Goal: Task Accomplishment & Management: Complete application form

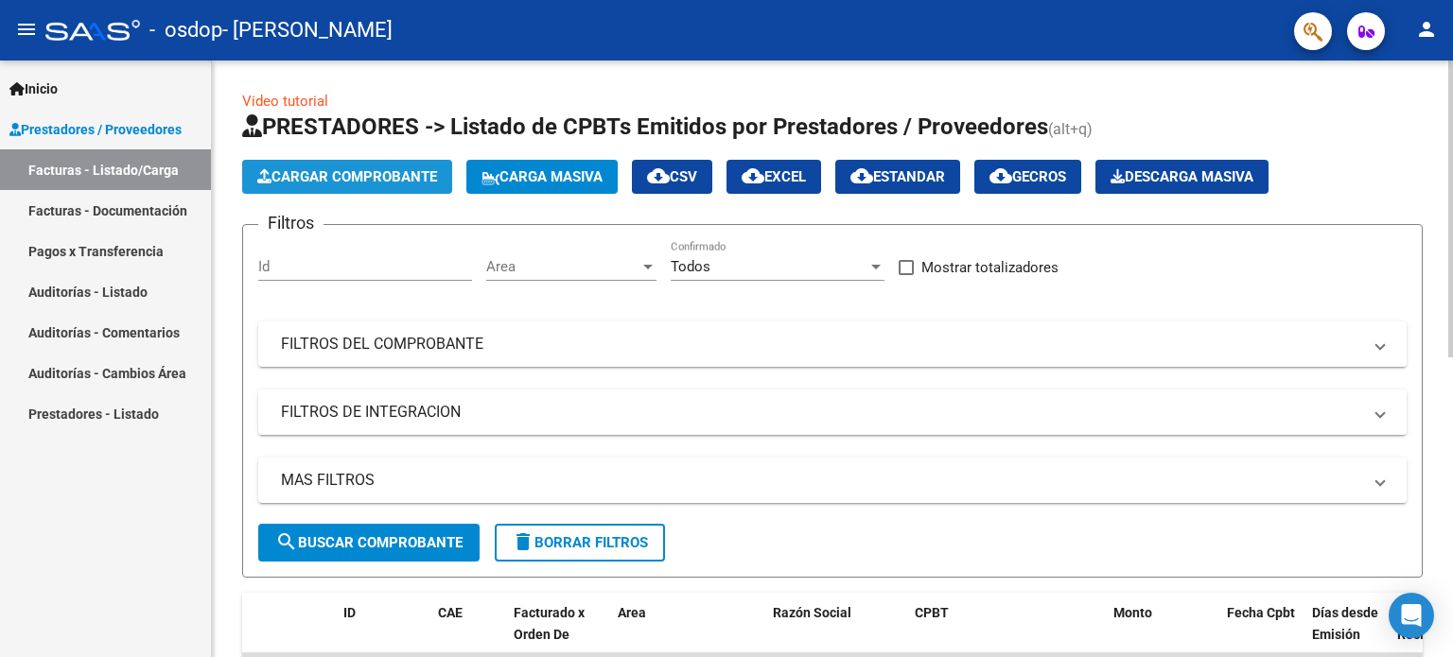
click at [338, 173] on span "Cargar Comprobante" at bounding box center [347, 176] width 180 height 17
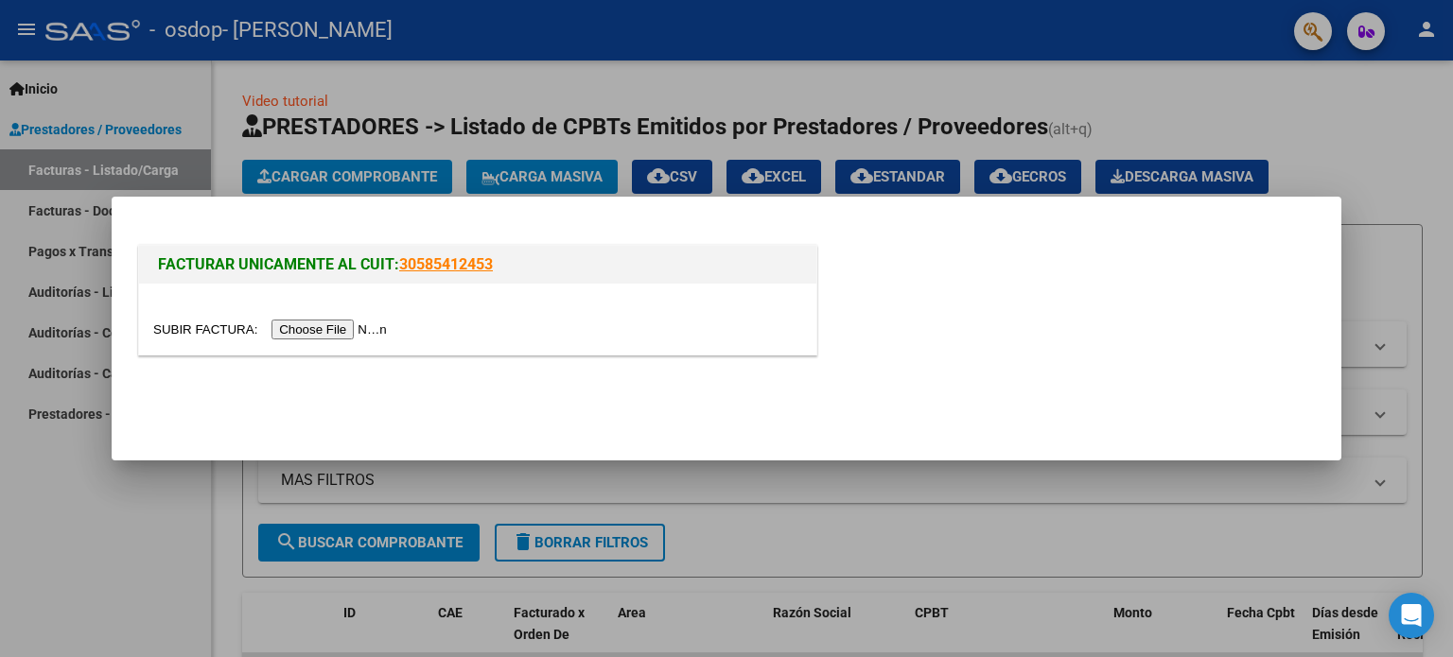
click at [352, 324] on input "file" at bounding box center [272, 330] width 239 height 20
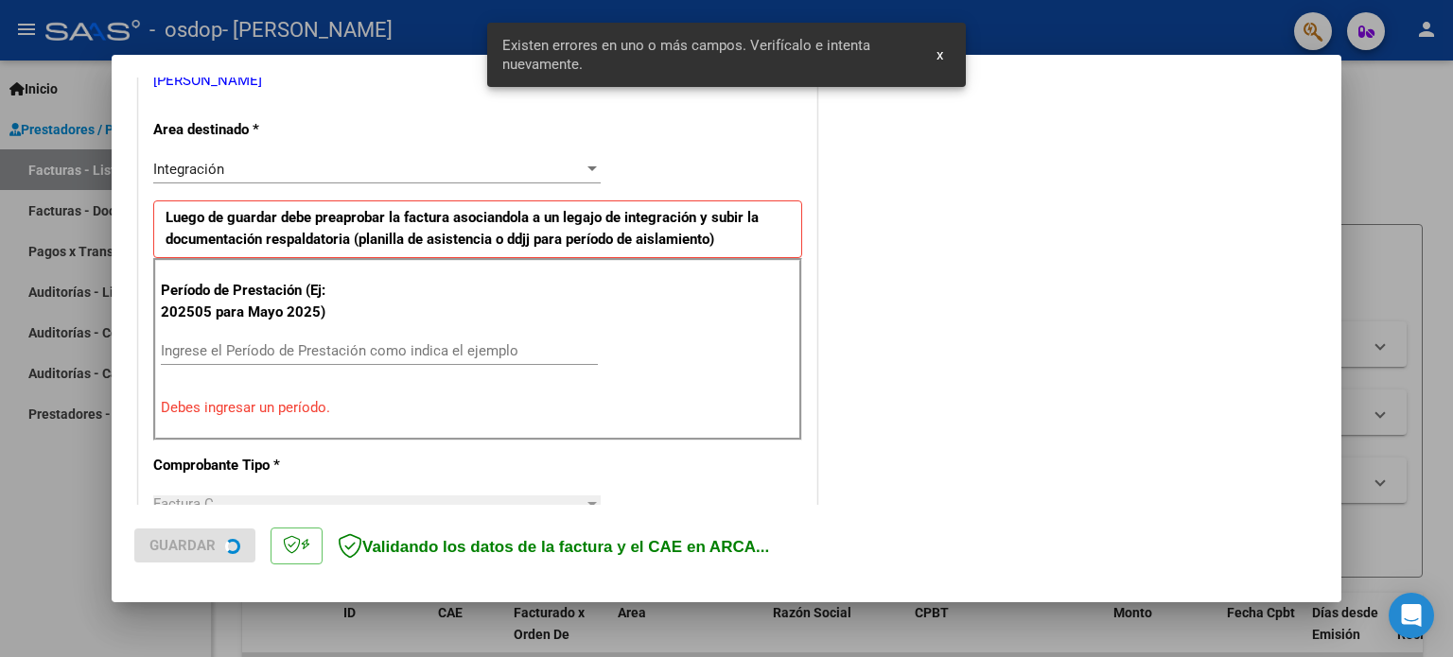
scroll to position [408, 0]
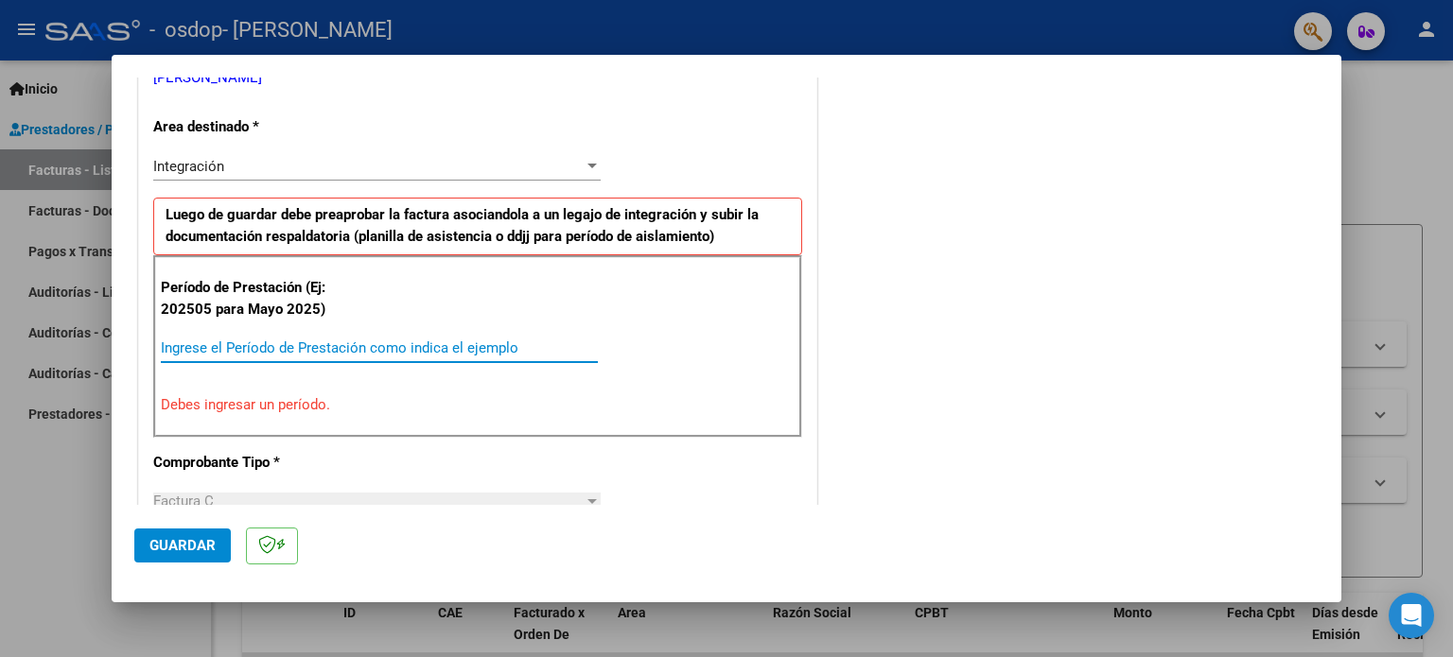
click at [302, 347] on input "Ingrese el Período de Prestación como indica el ejemplo" at bounding box center [379, 348] width 437 height 17
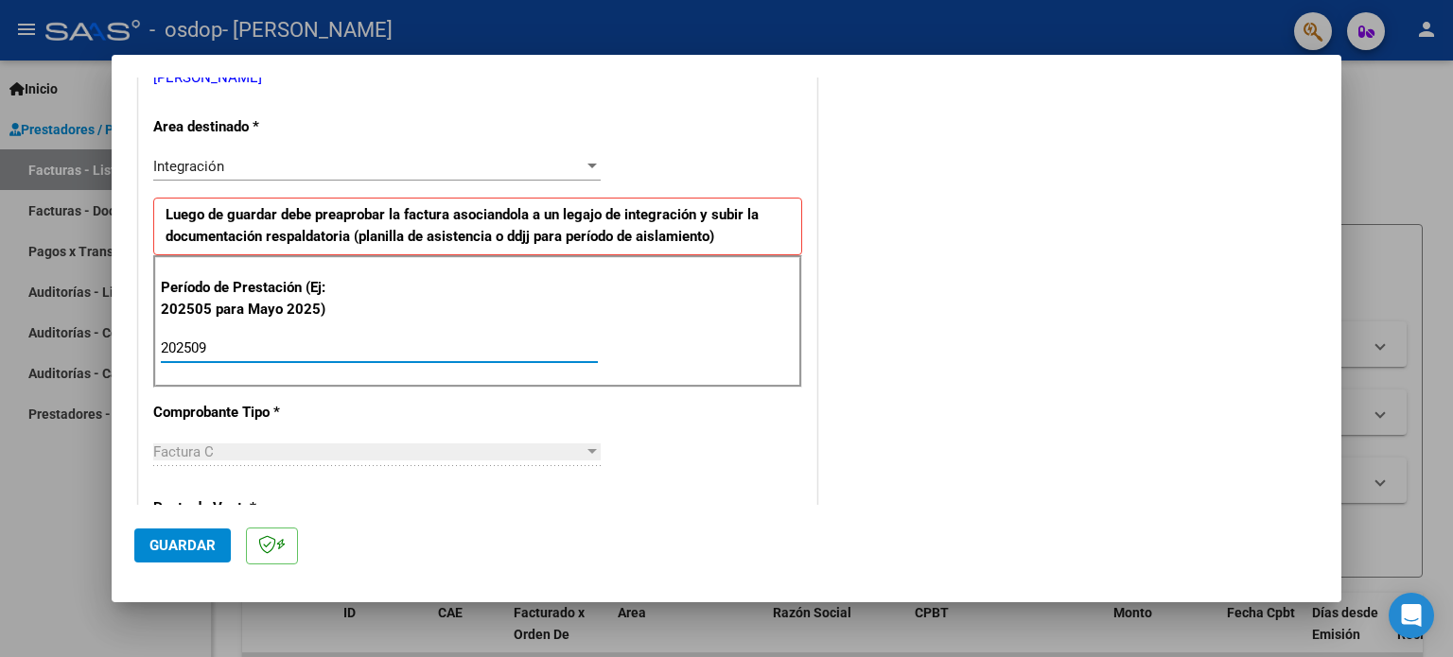
type input "202509"
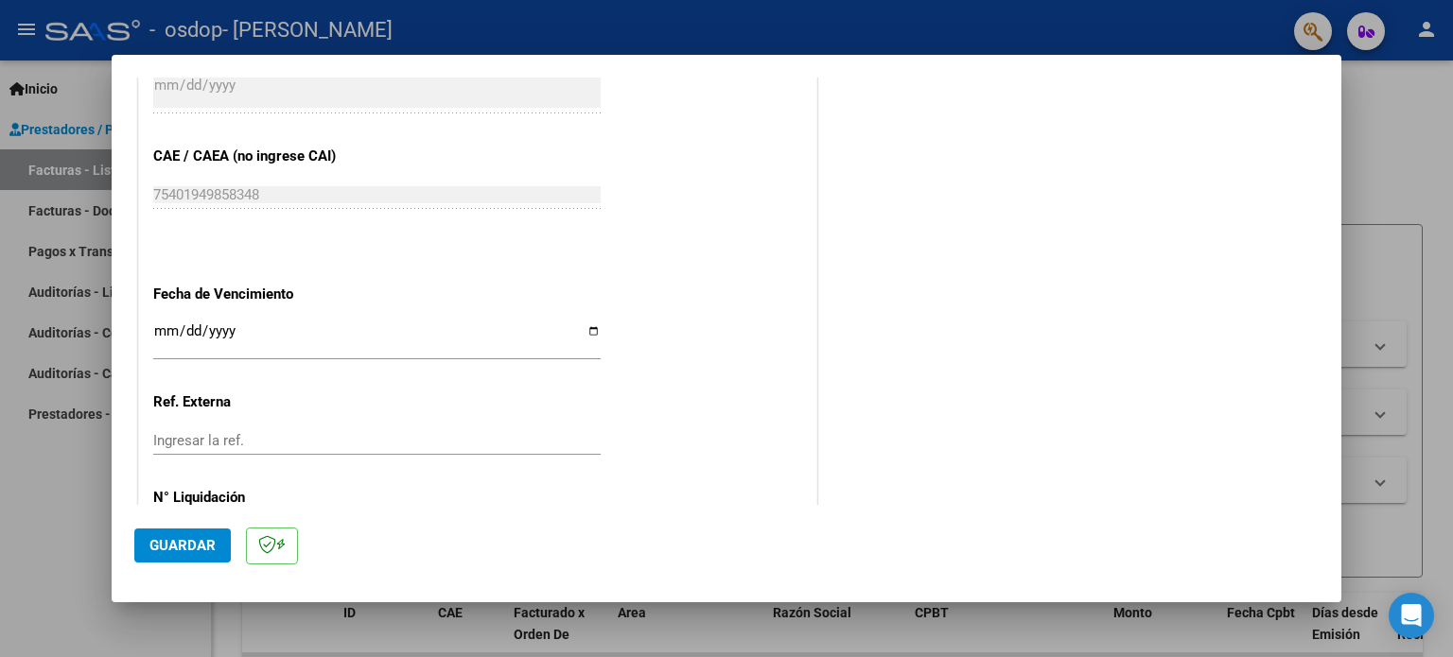
scroll to position [1235, 0]
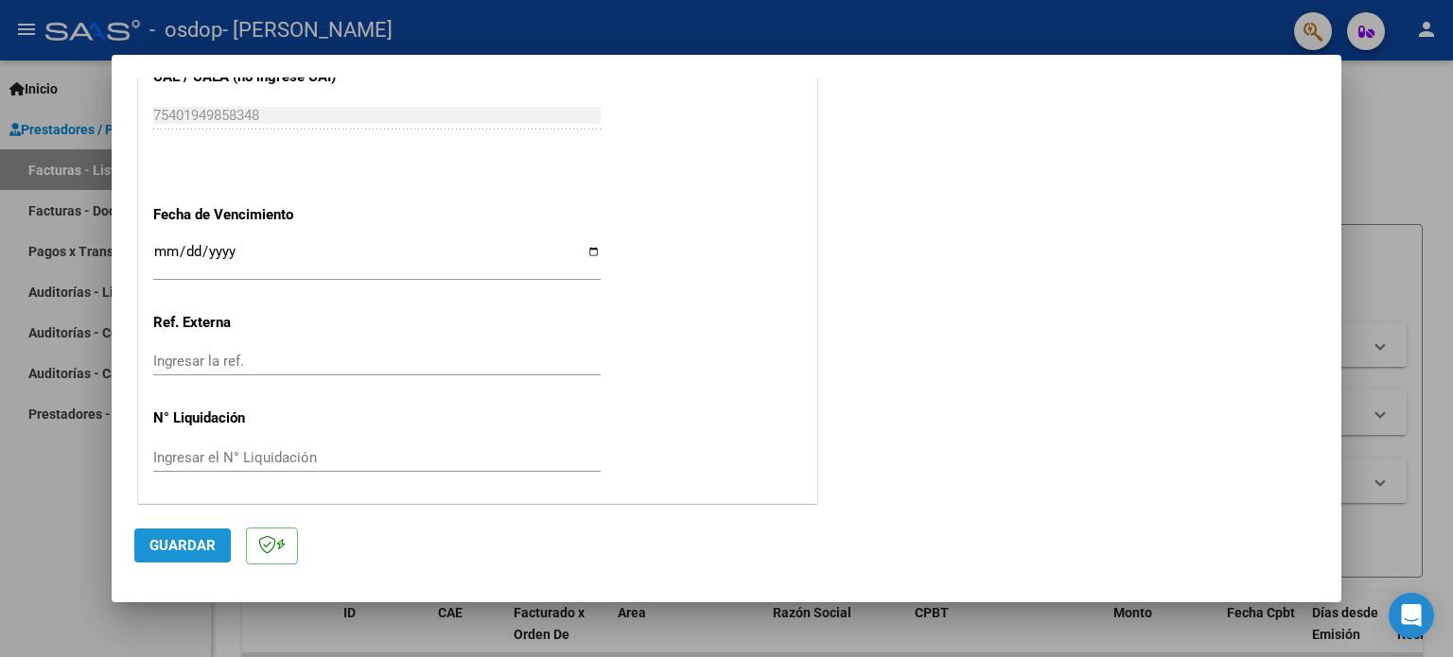
click at [180, 538] on span "Guardar" at bounding box center [182, 545] width 66 height 17
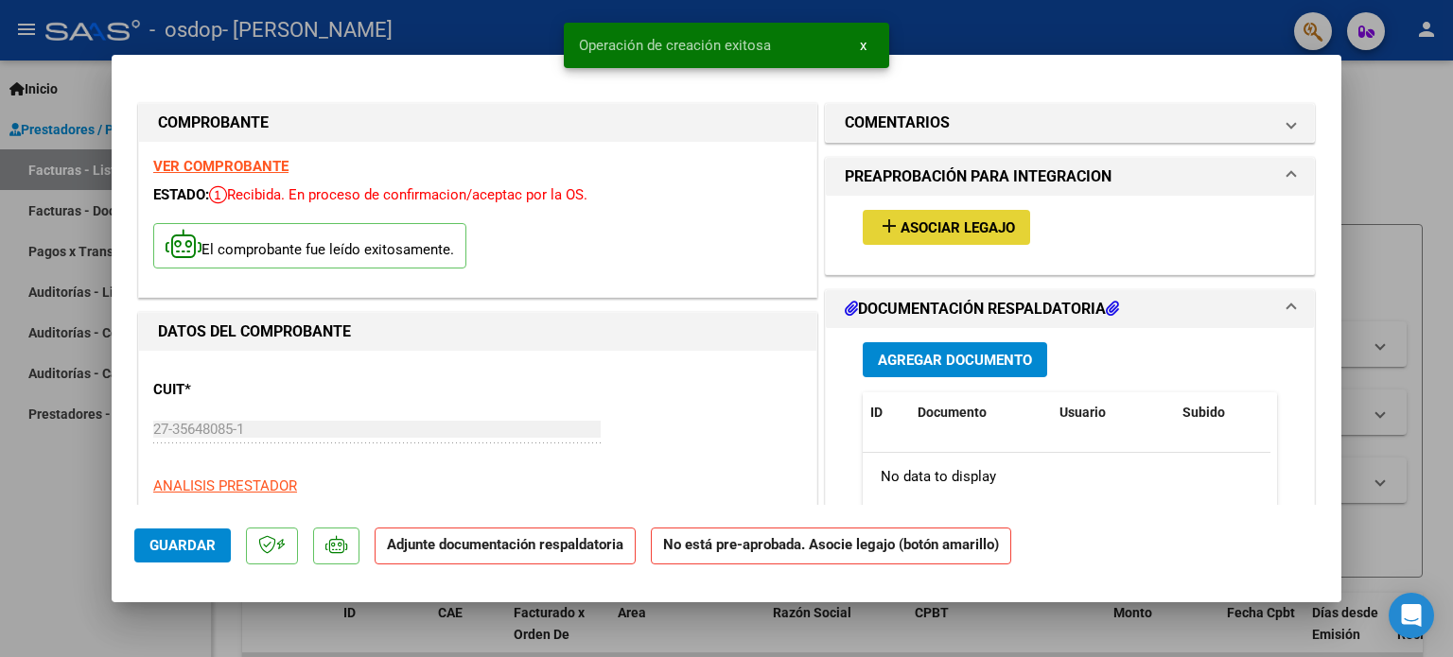
click at [954, 227] on span "Asociar Legajo" at bounding box center [958, 227] width 114 height 17
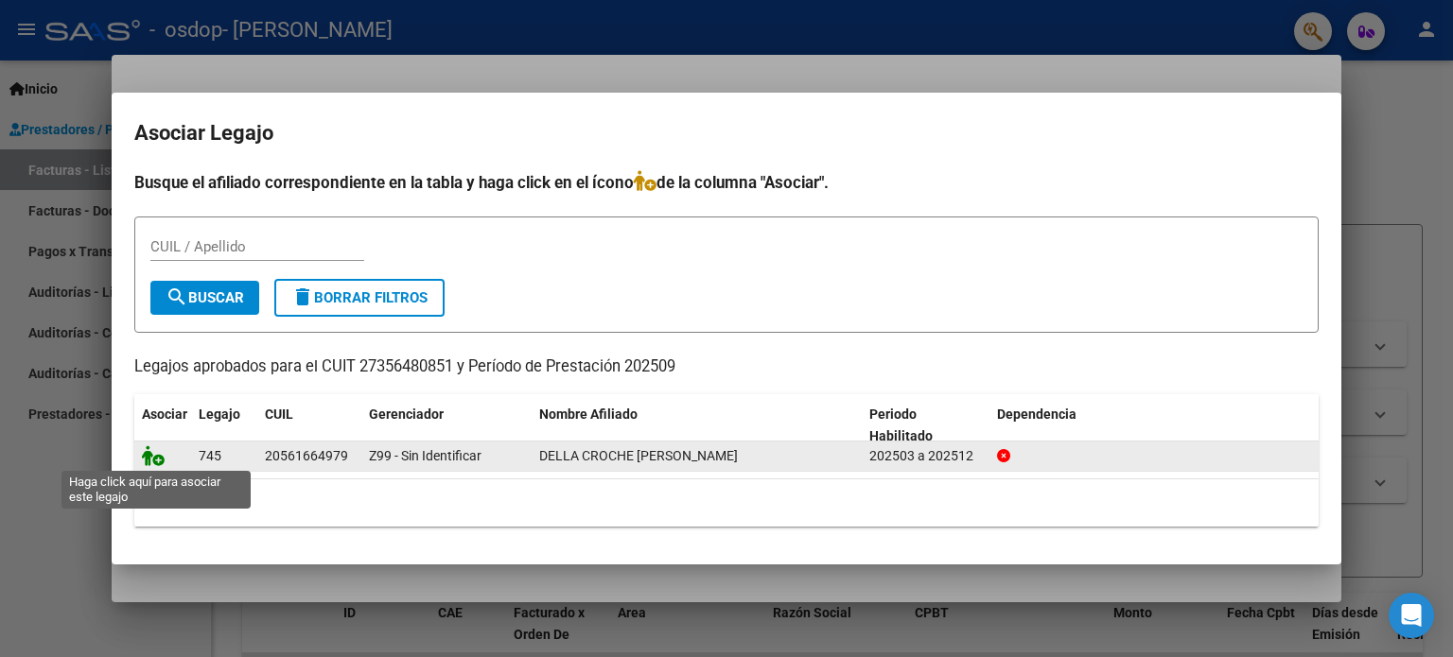
click at [160, 461] on icon at bounding box center [153, 456] width 23 height 21
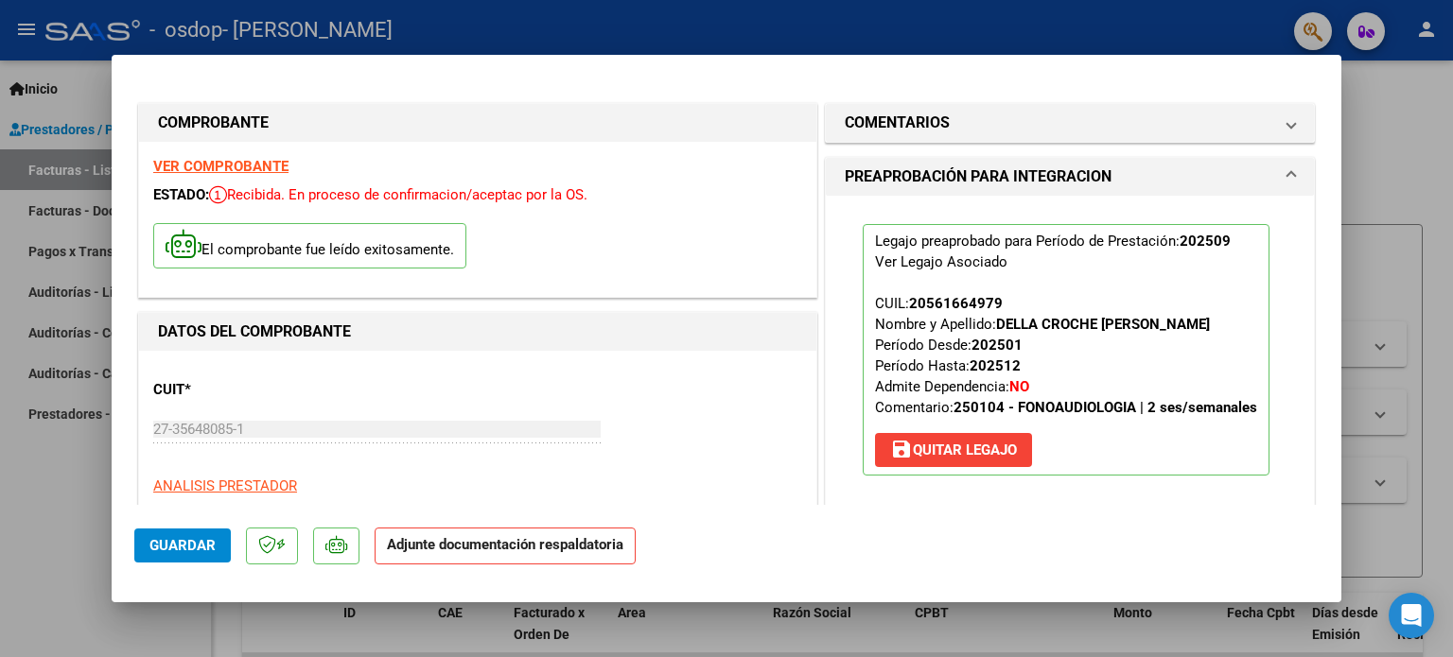
scroll to position [374, 0]
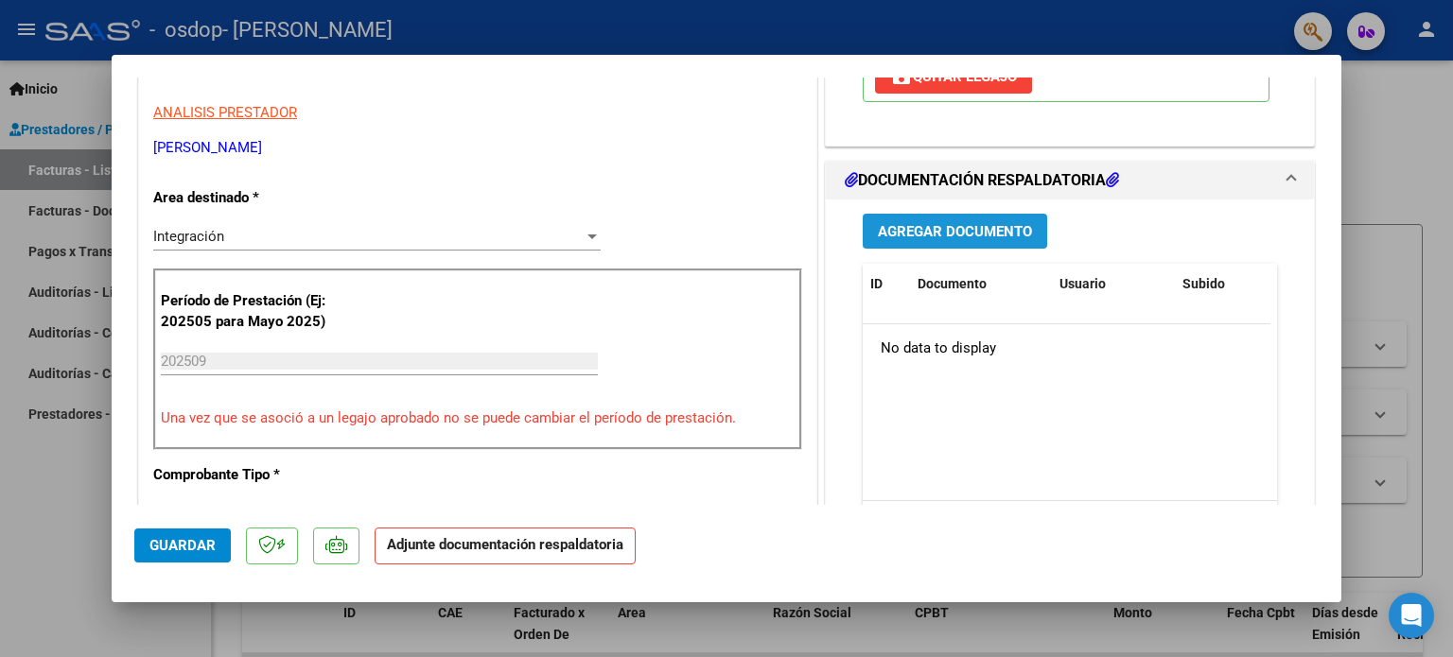
click at [949, 234] on span "Agregar Documento" at bounding box center [955, 231] width 154 height 17
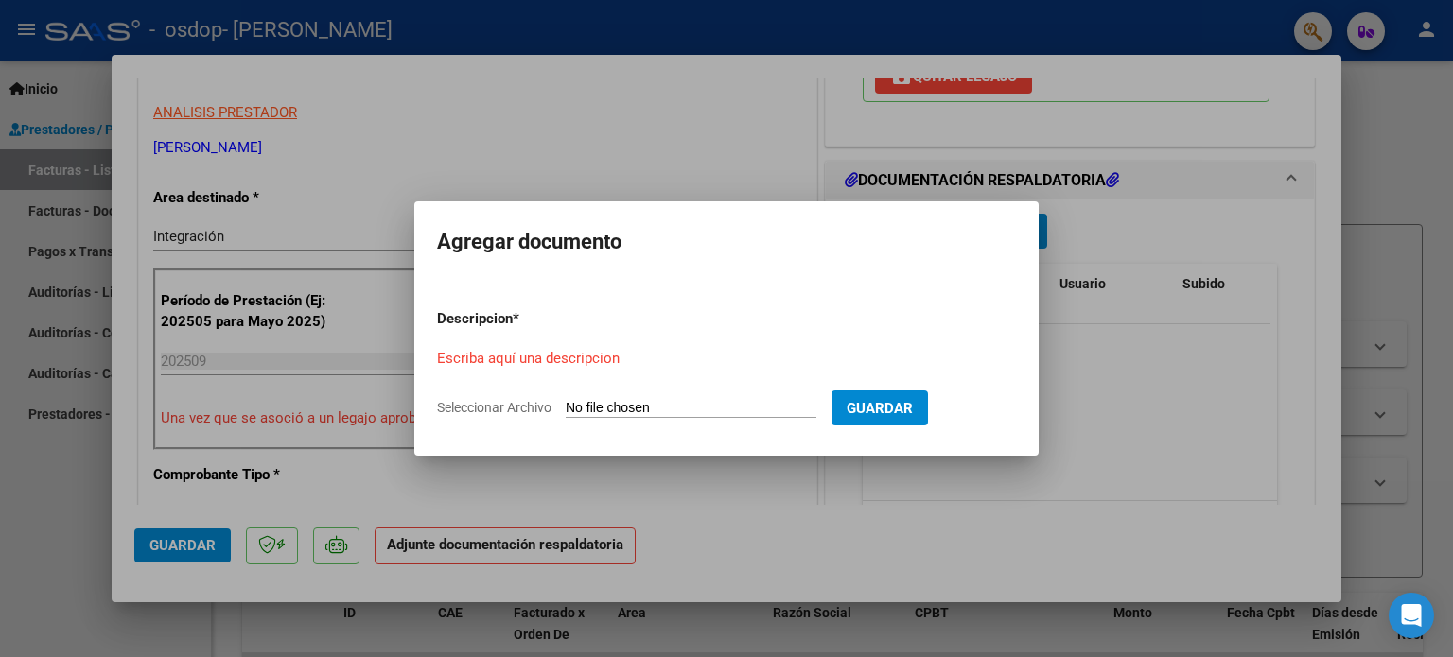
click at [590, 412] on input "Seleccionar Archivo" at bounding box center [691, 409] width 251 height 18
type input "C:\fakepath\27356480851_011_00001_00001132.pdf"
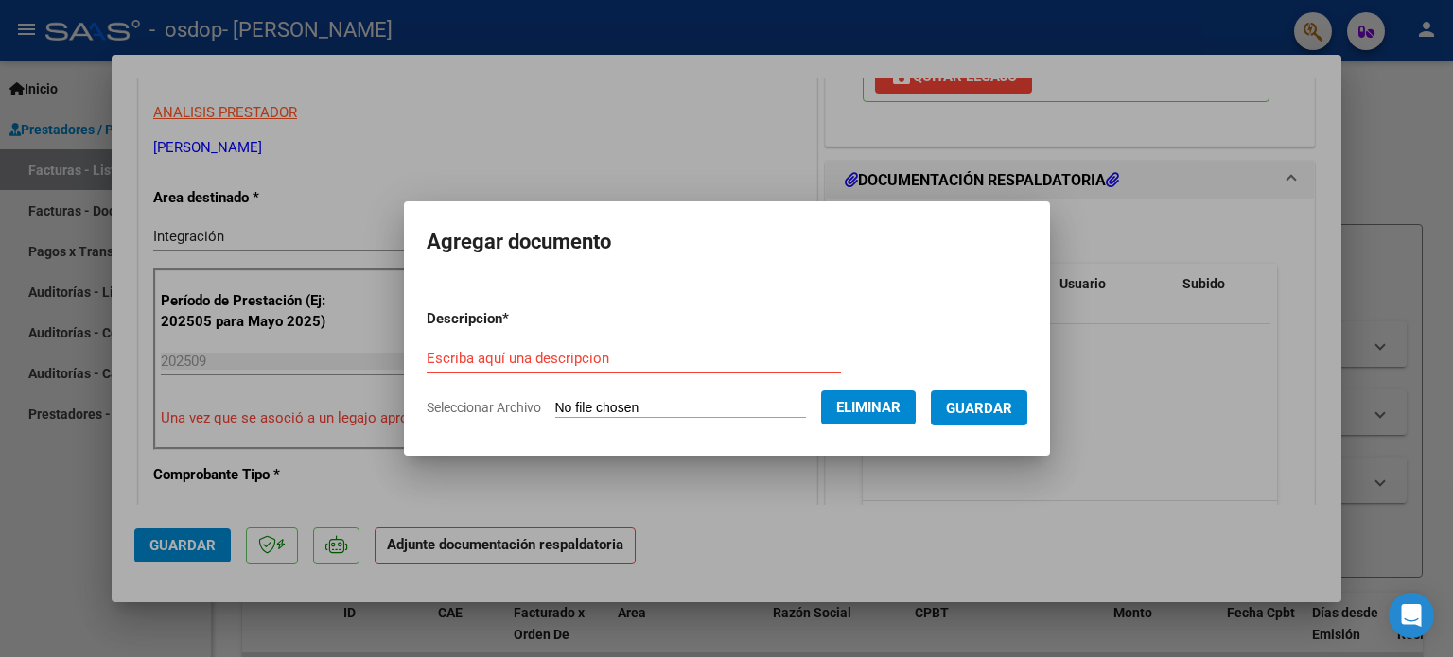
click at [578, 332] on form "Descripcion * Escriba aquí una descripcion Seleccionar Archivo Eliminar Guardar" at bounding box center [727, 363] width 601 height 138
type input "planilla"
click at [995, 409] on span "Guardar" at bounding box center [979, 408] width 66 height 17
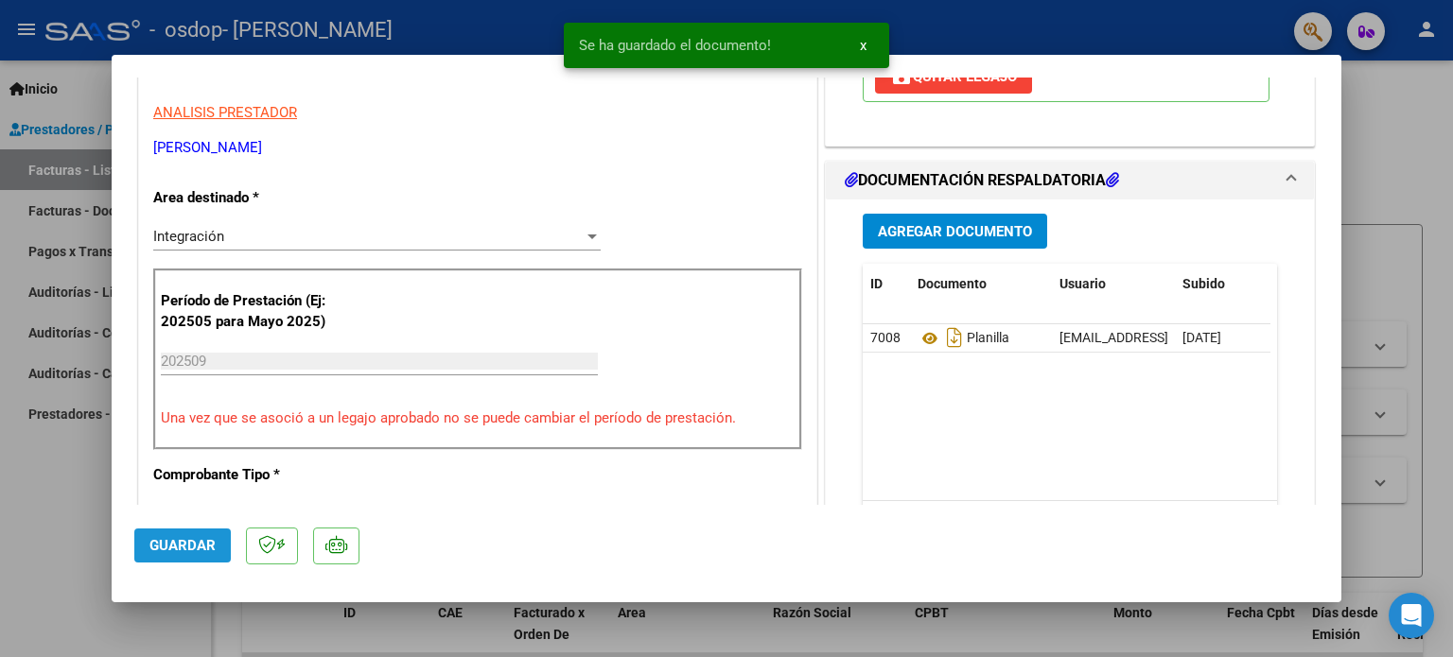
click at [183, 549] on span "Guardar" at bounding box center [182, 545] width 66 height 17
click at [21, 502] on div at bounding box center [726, 328] width 1453 height 657
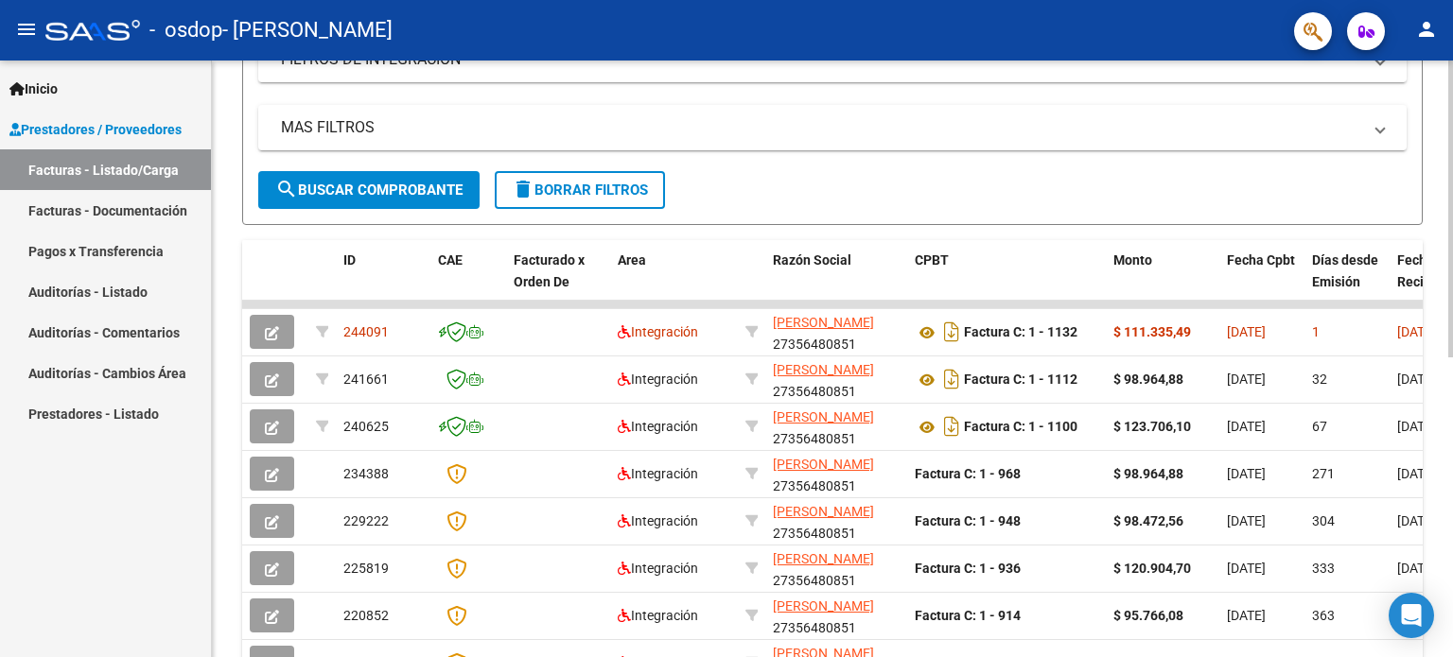
scroll to position [356, 0]
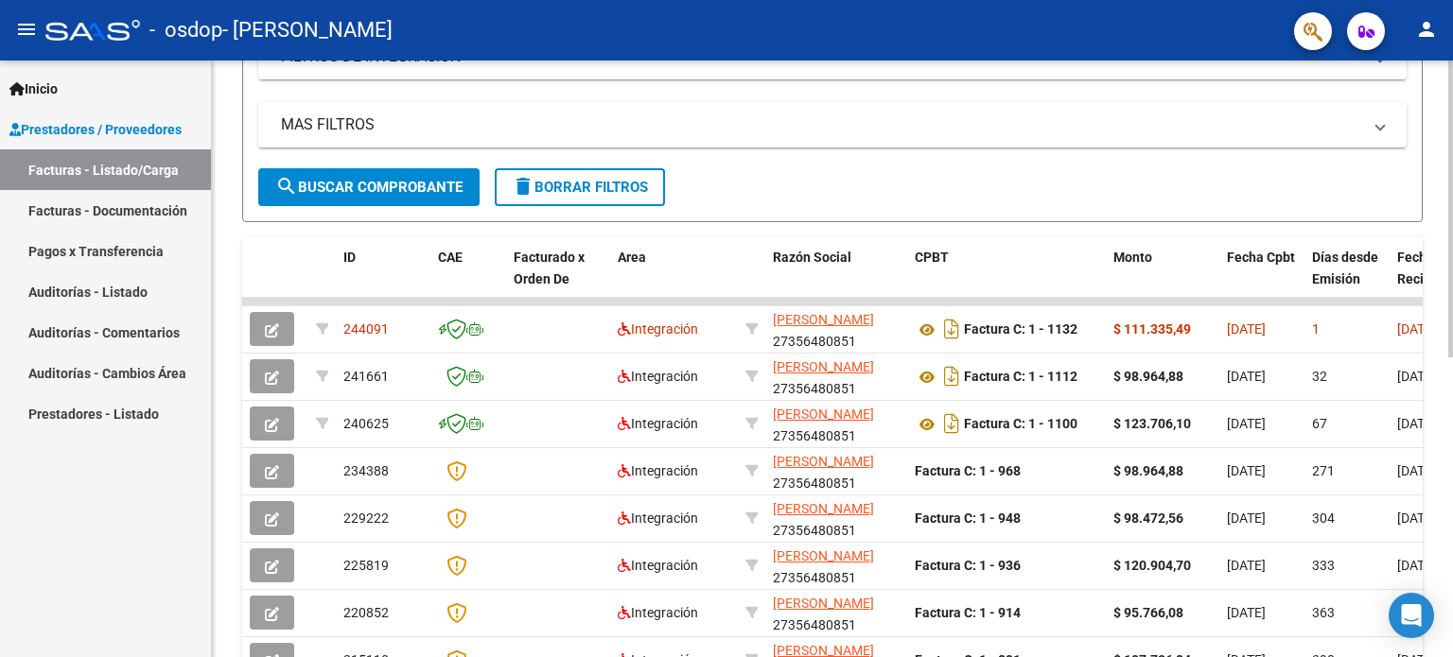
click at [1452, 316] on div at bounding box center [1450, 389] width 5 height 297
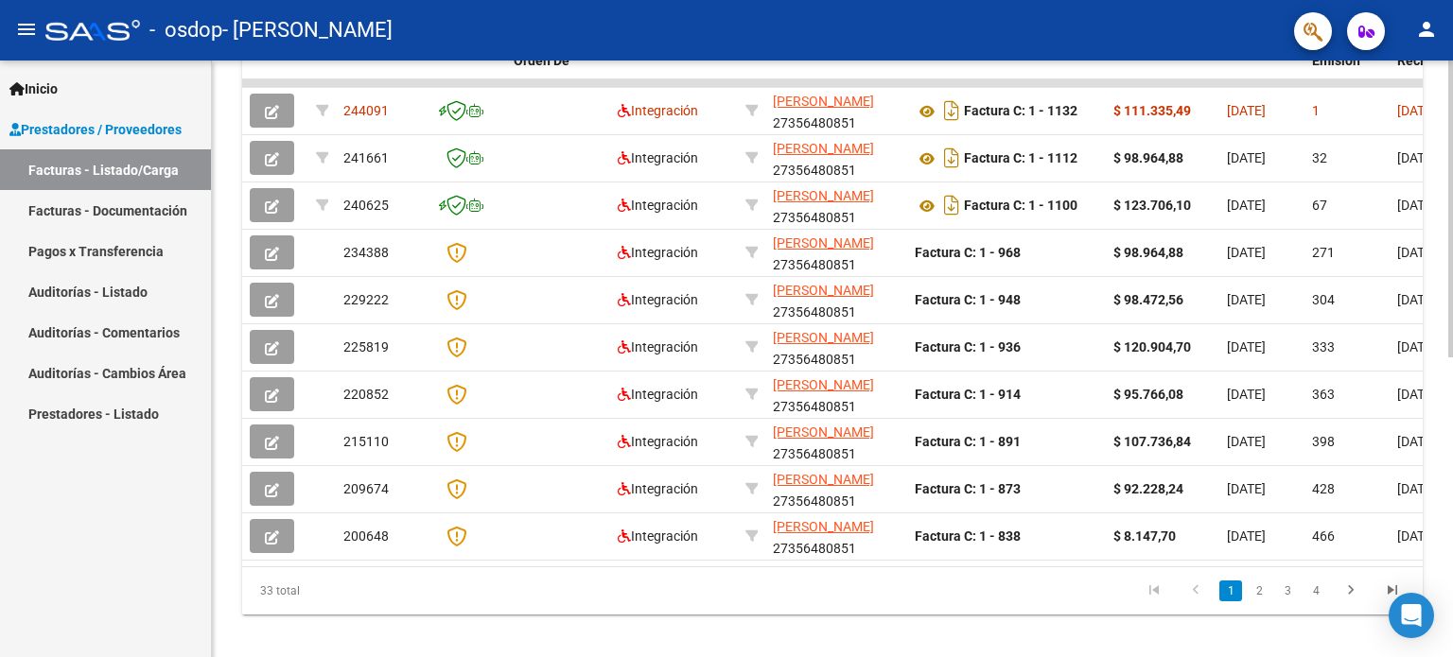
scroll to position [604, 0]
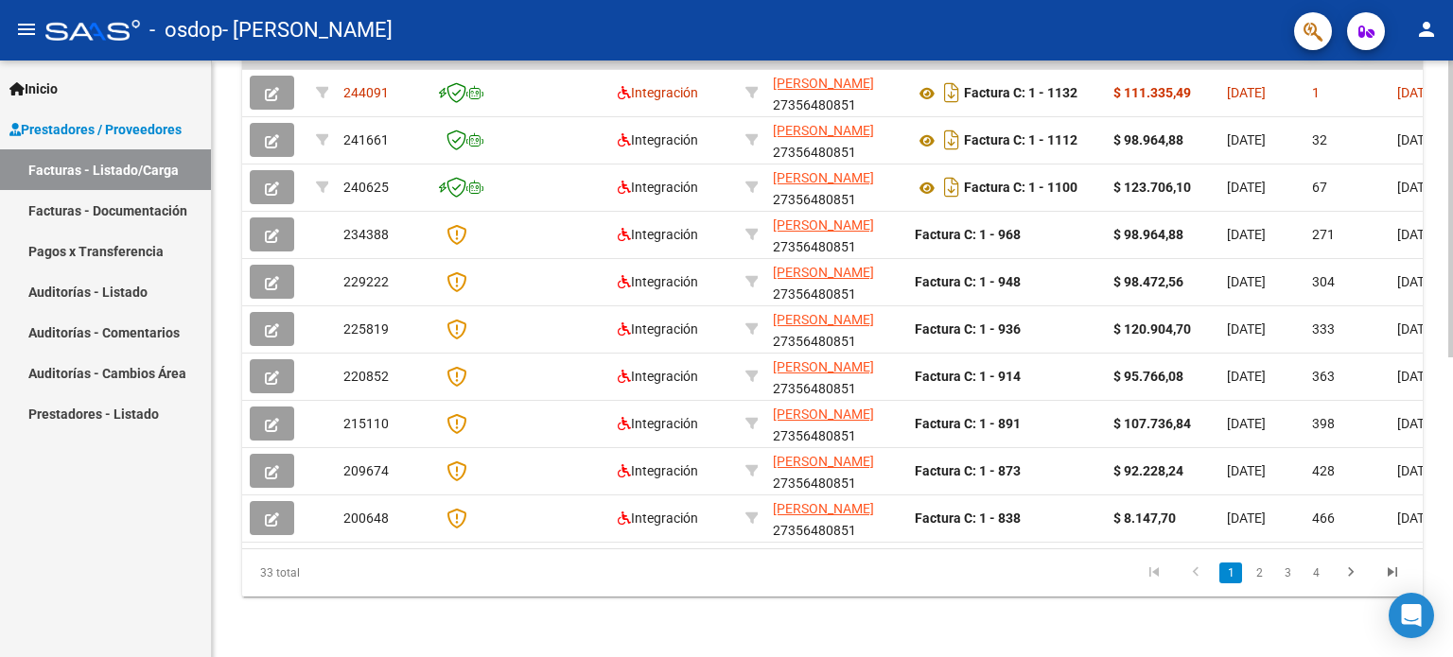
click at [1452, 529] on div at bounding box center [1450, 508] width 5 height 297
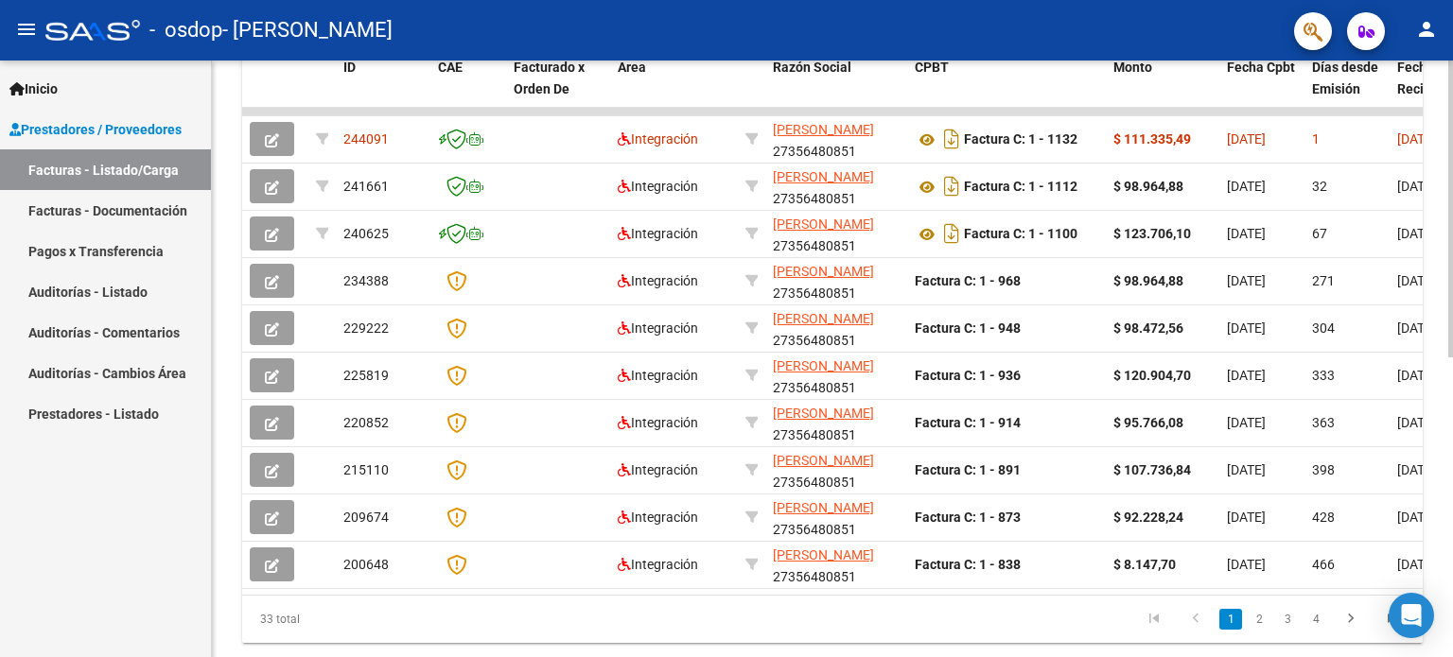
scroll to position [545, 0]
click at [1448, 499] on div at bounding box center [1450, 485] width 5 height 297
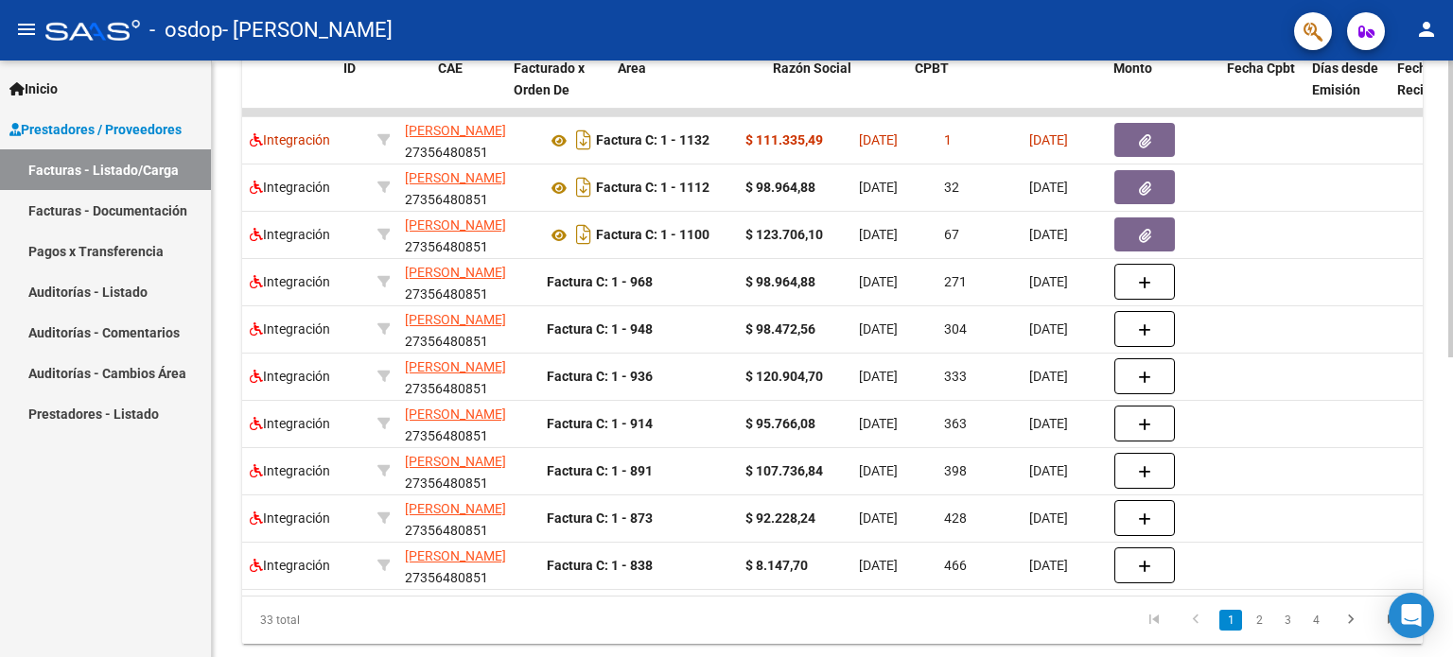
scroll to position [0, 0]
